Goal: Task Accomplishment & Management: Manage account settings

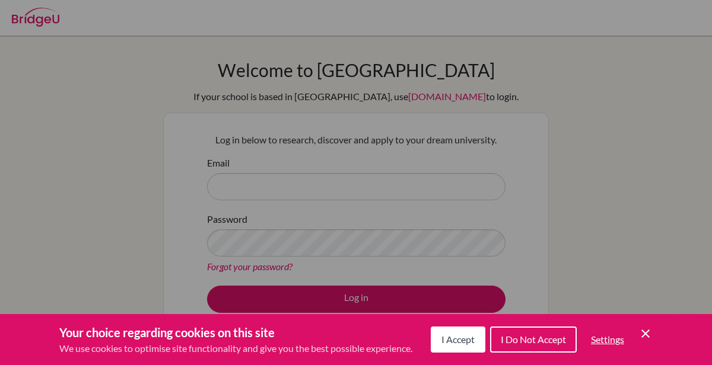
click at [394, 191] on div "Cookie Preferences" at bounding box center [356, 182] width 712 height 365
click at [461, 346] on button "I Accept" at bounding box center [458, 340] width 55 height 26
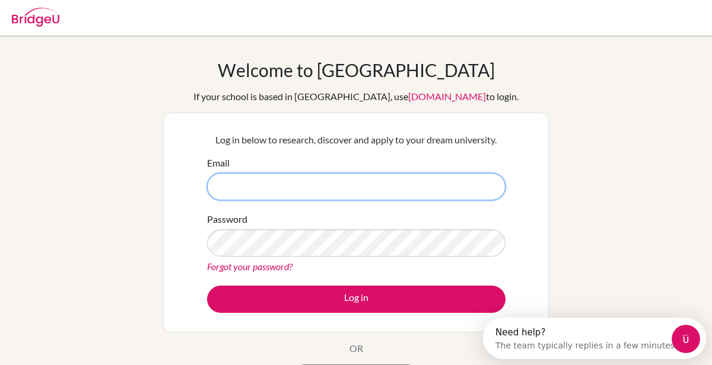
click at [349, 191] on input "Email" at bounding box center [356, 186] width 298 height 27
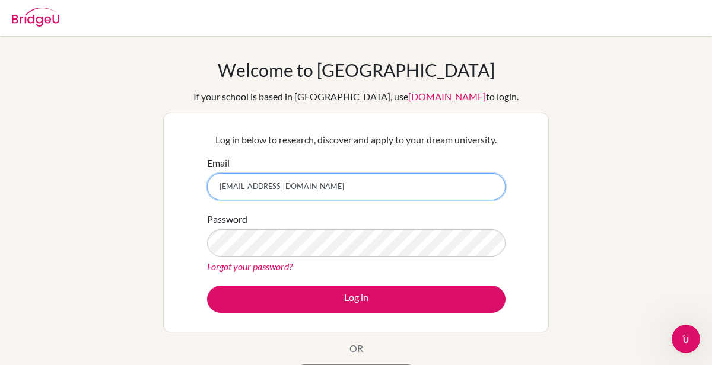
type input "r.nijenhuis@riversarnhem.org"
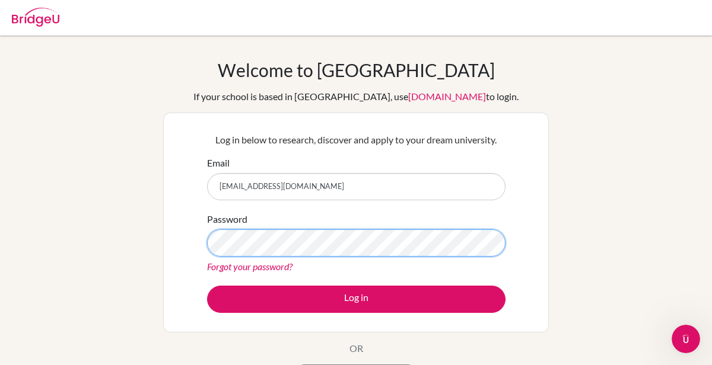
click at [207, 286] on button "Log in" at bounding box center [356, 299] width 298 height 27
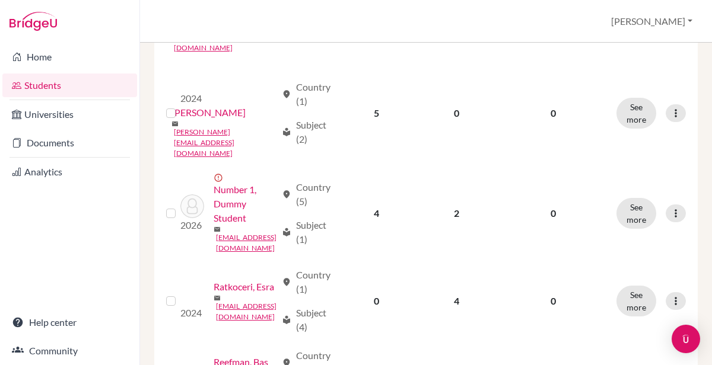
scroll to position [1657, 0]
